Goal: Complete application form

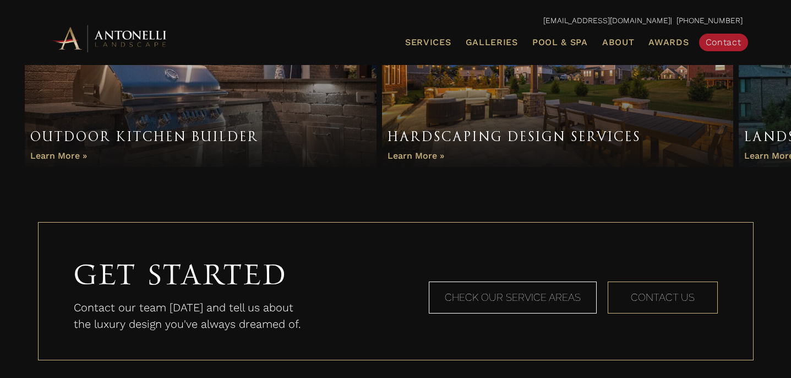
scroll to position [826, 0]
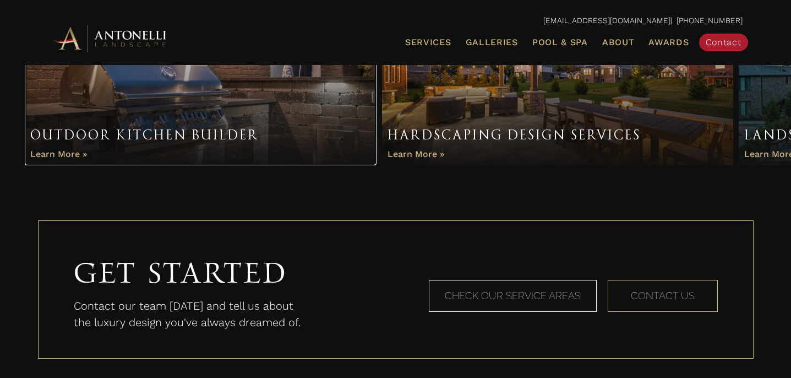
click at [68, 151] on link "Item 1 of 3" at bounding box center [201, 78] width 352 height 176
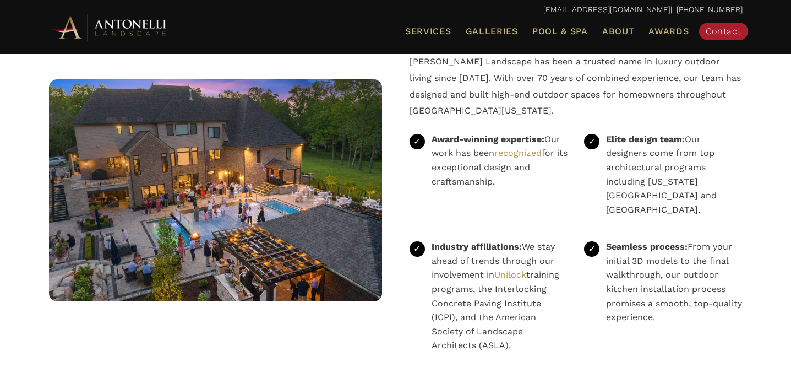
scroll to position [2371, 0]
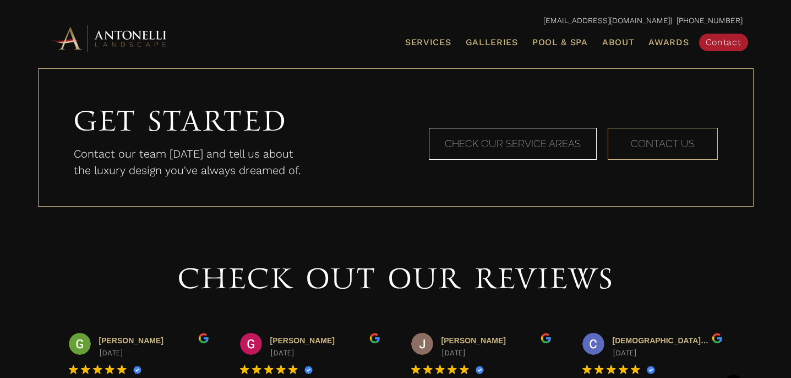
scroll to position [977, 0]
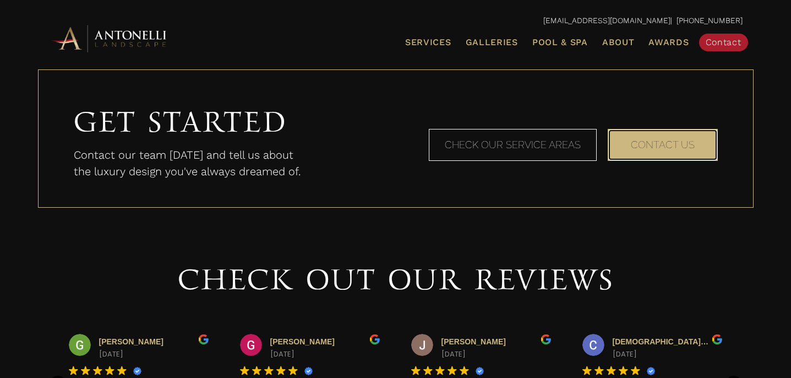
click at [669, 144] on span "Contact Us" at bounding box center [663, 145] width 64 height 12
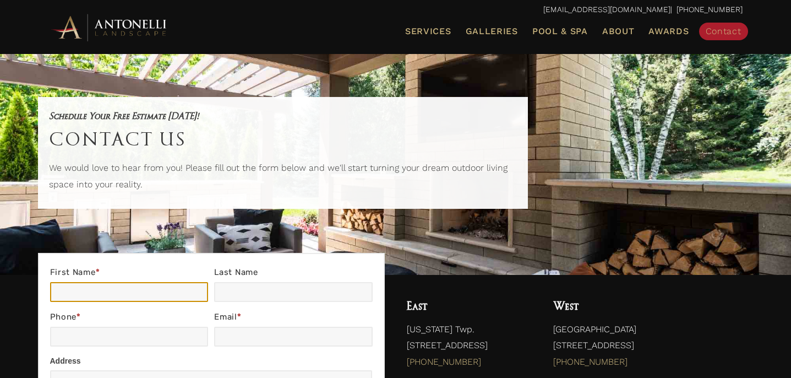
click at [67, 289] on input "First Name *" at bounding box center [129, 292] width 158 height 20
type input "Michelle"
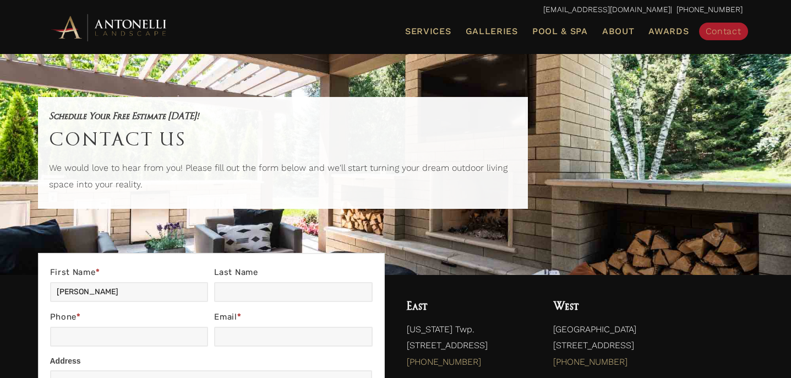
type input "Vredenburg"
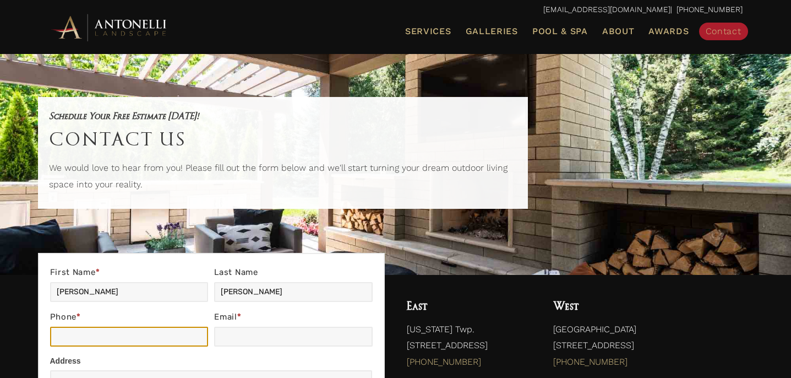
type input "8103003413"
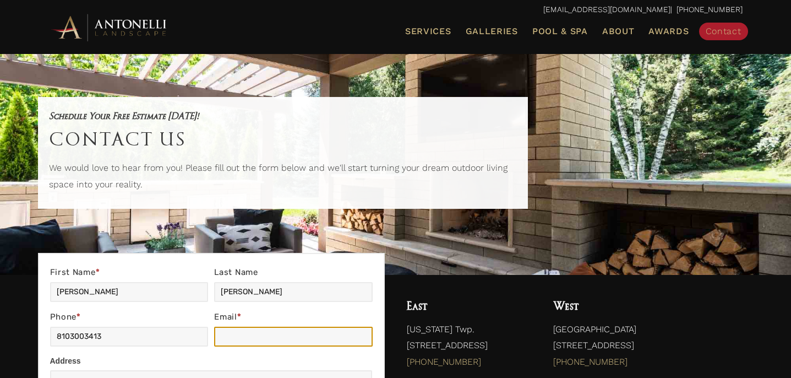
type input "mlv1963@gmail.com"
type input "4379 Clarke Drive"
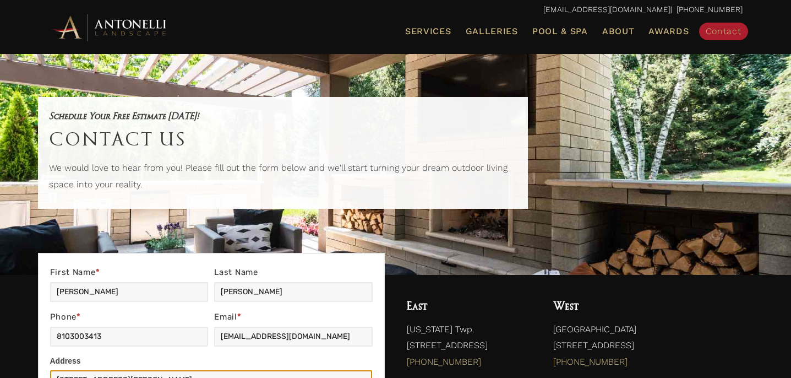
type input "East China"
type input "MI"
type input "48054"
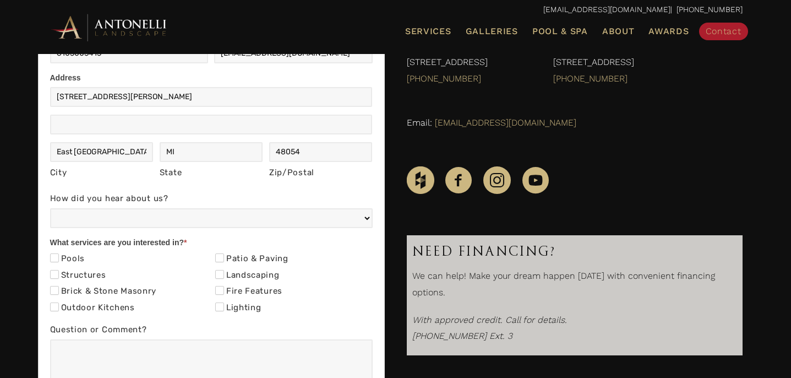
scroll to position [284, 0]
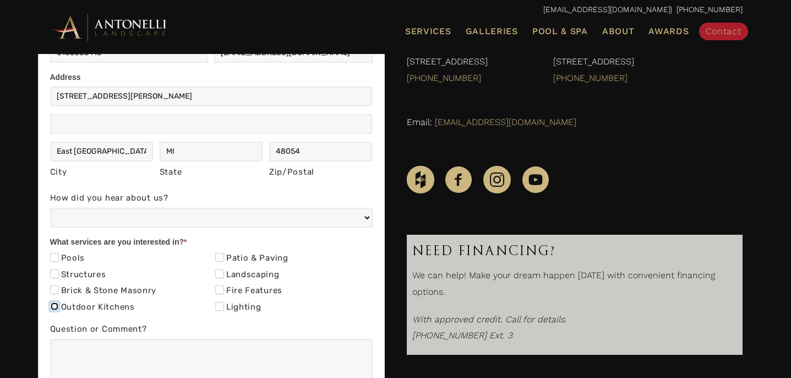
click at [56, 307] on input "Outdoor Kitchens" at bounding box center [54, 306] width 9 height 9
checkbox input "true"
click at [217, 255] on input "Patio & Paving" at bounding box center [219, 257] width 9 height 9
checkbox input "true"
click at [222, 271] on input "Landscaping" at bounding box center [219, 273] width 9 height 9
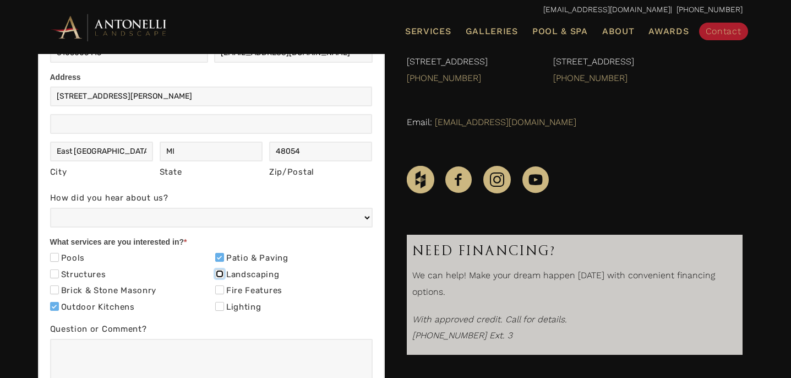
checkbox input "true"
click at [222, 291] on input "Fire Features" at bounding box center [219, 289] width 9 height 9
checkbox input "true"
click at [220, 307] on input "Lighting" at bounding box center [219, 306] width 9 height 9
checkbox input "true"
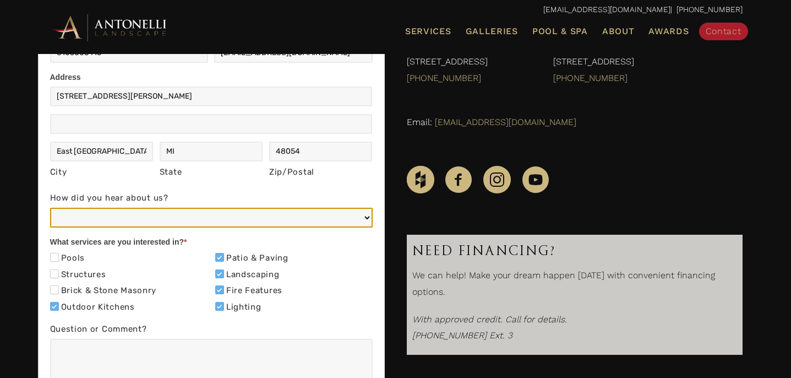
click at [68, 218] on select "Web/Google Search Social Media (e.g. Facebook, Instagram, LinkedIn) Referral (F…" at bounding box center [211, 218] width 323 height 20
select select "Other"
click at [50, 208] on select "Web/Google Search Social Media (e.g. Facebook, Instagram, LinkedIn) Referral (F…" at bounding box center [211, 218] width 323 height 20
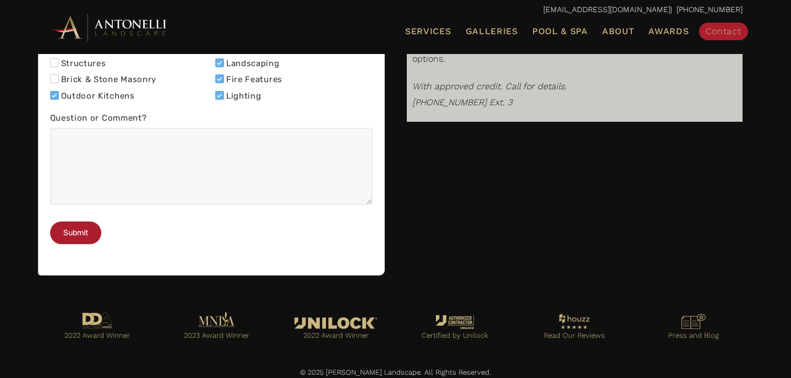
scroll to position [516, 0]
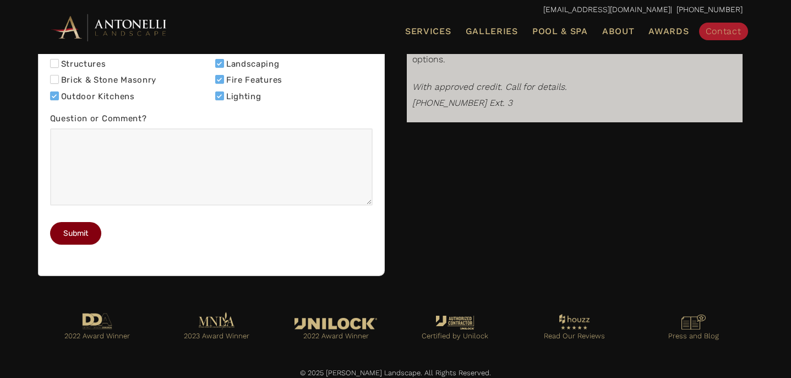
click at [72, 244] on button "Submit" at bounding box center [75, 233] width 51 height 23
